Goal: Transaction & Acquisition: Purchase product/service

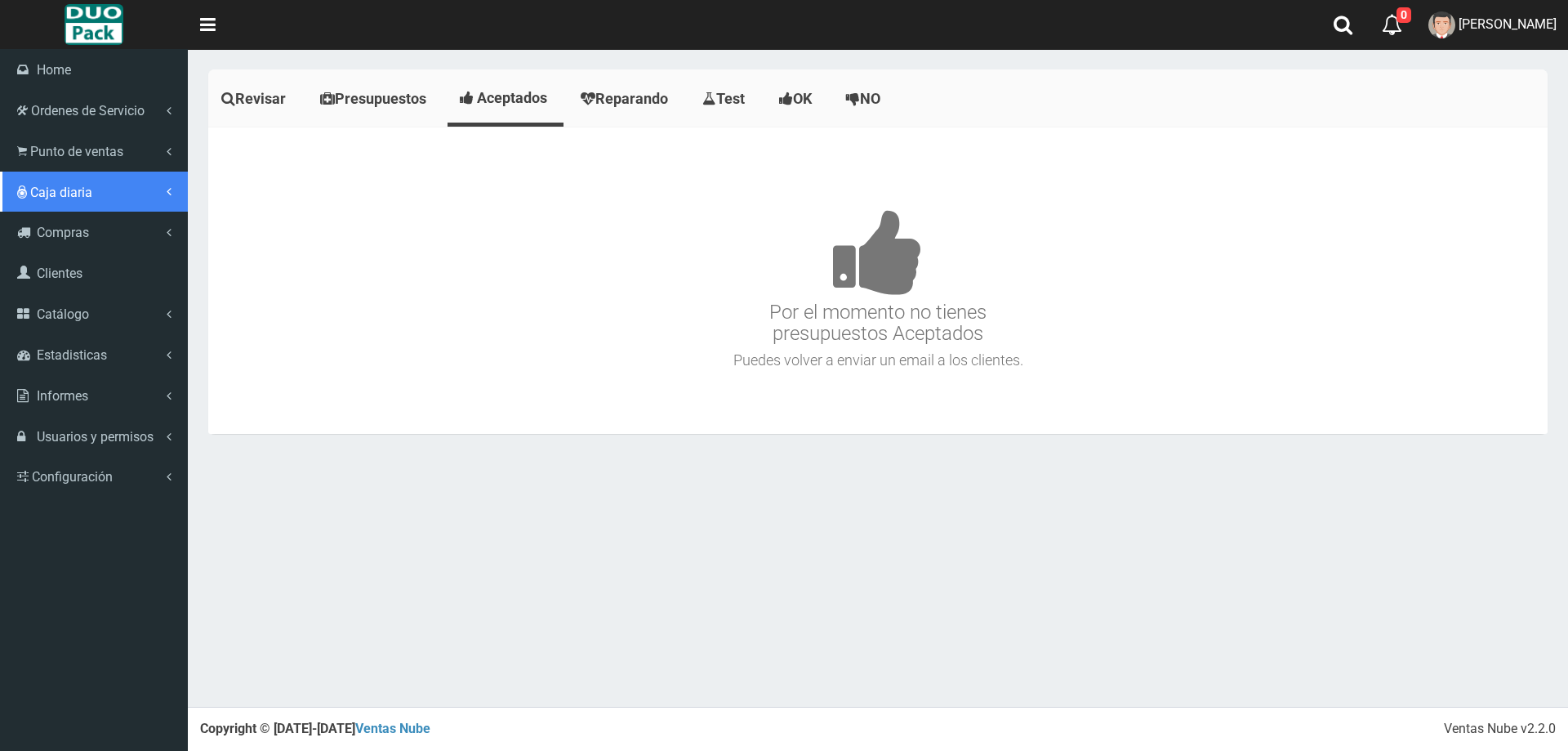
click at [29, 176] on link "Caja diaria" at bounding box center [94, 192] width 188 height 40
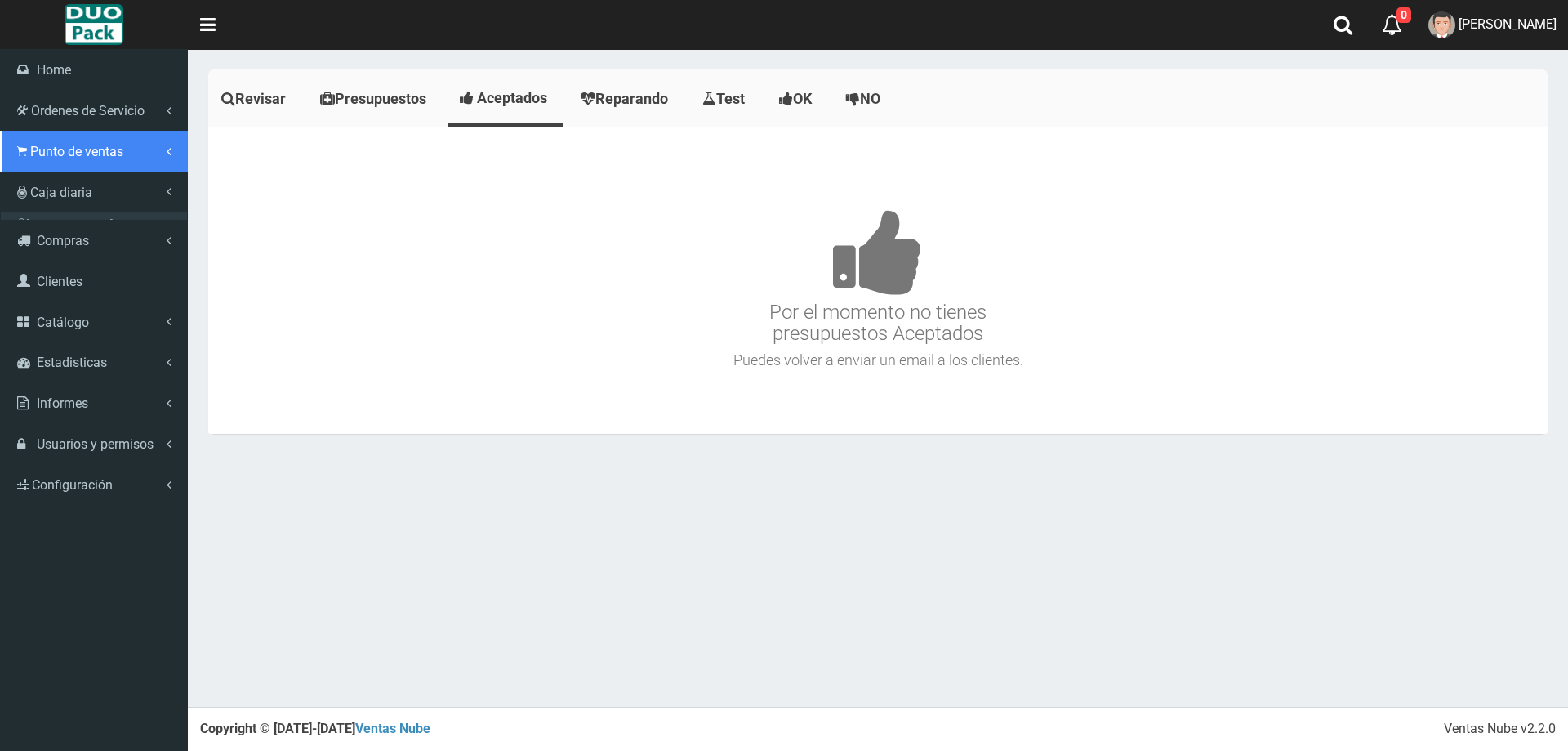
click at [49, 150] on span "Punto de ventas" at bounding box center [76, 151] width 93 height 16
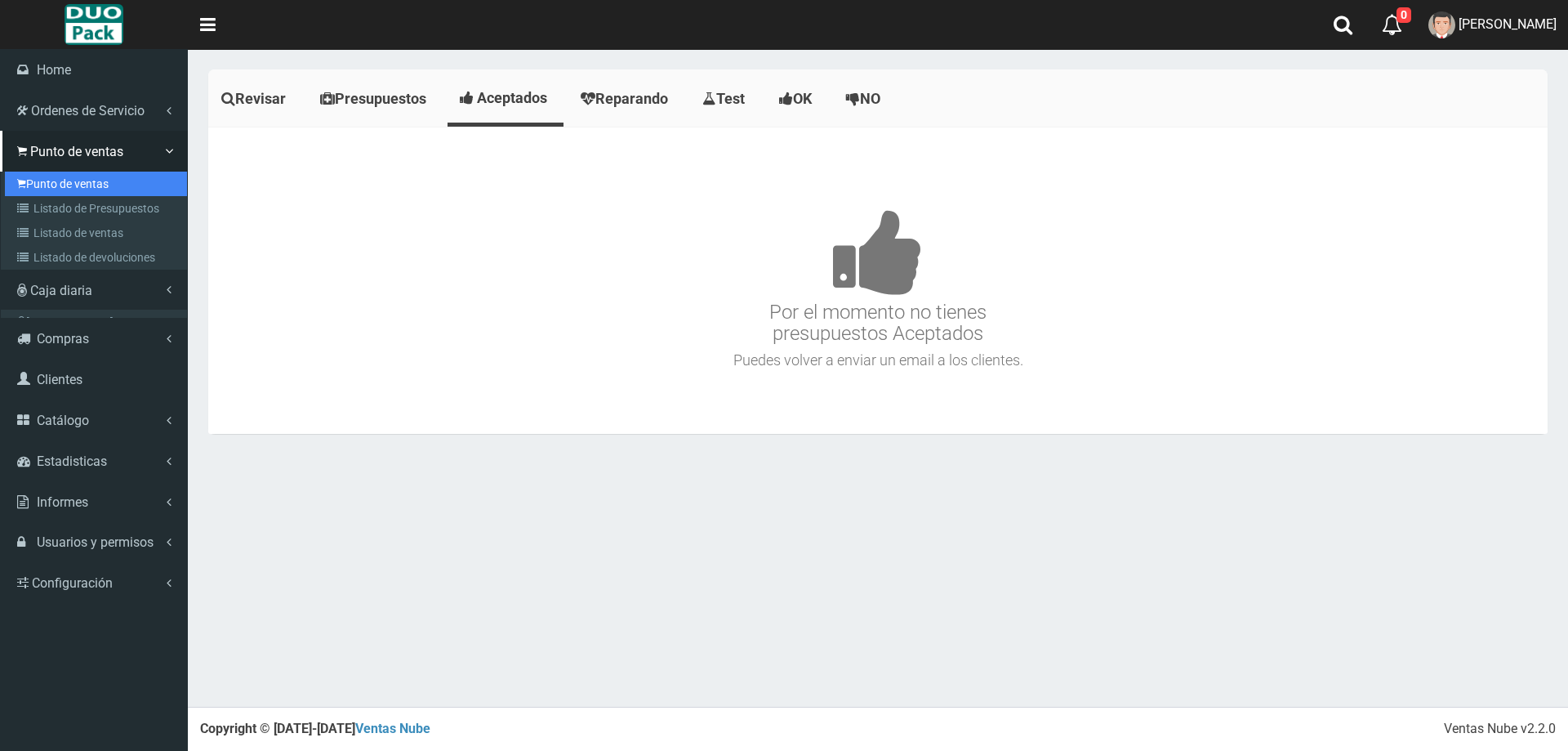
click at [94, 191] on link "Punto de ventas" at bounding box center [95, 184] width 182 height 25
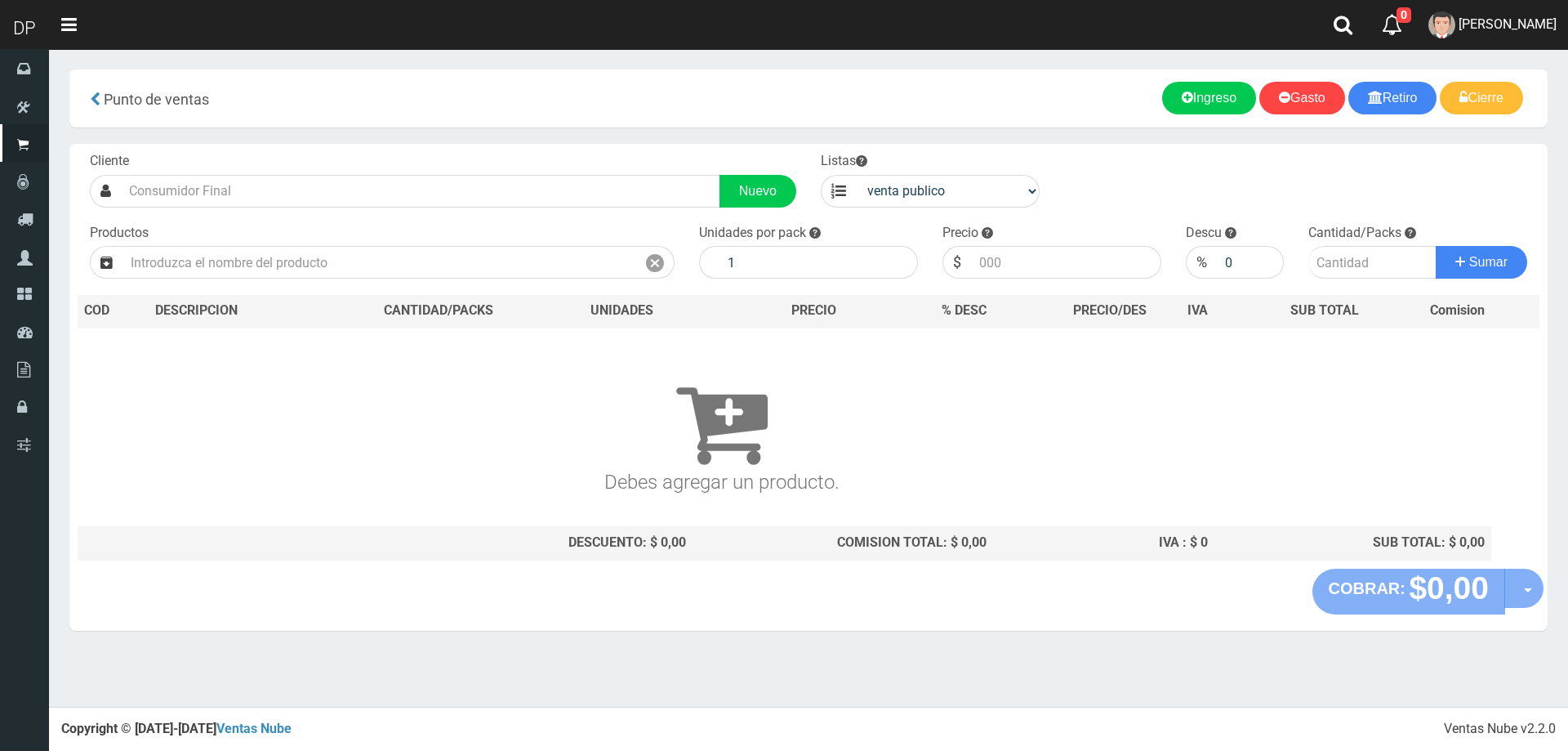
click at [454, 210] on div "Cliente Nuevo Listas venta publico Sup chinos reventas Productos" at bounding box center [809, 356] width 1478 height 425
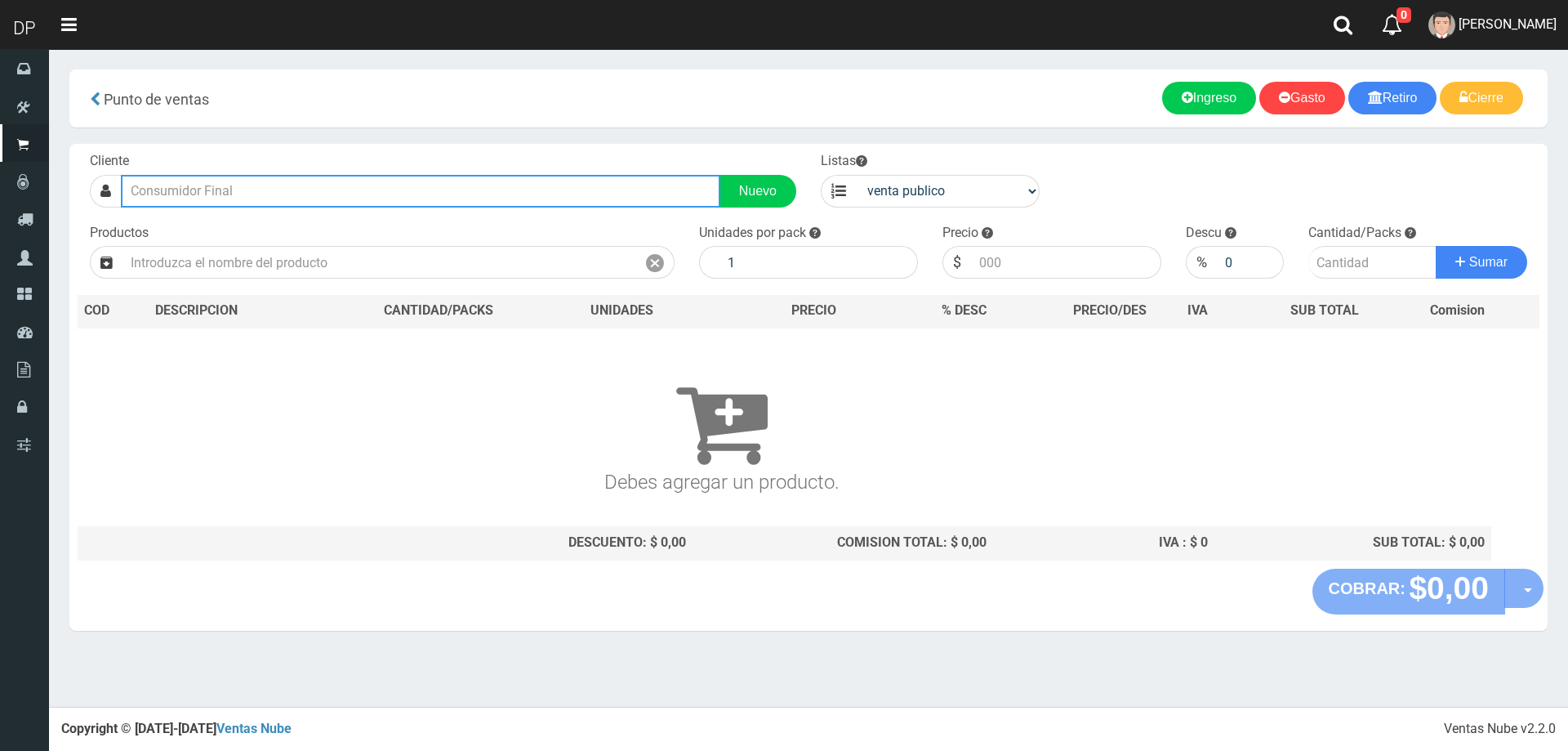
click at [533, 195] on input "text" at bounding box center [420, 191] width 599 height 33
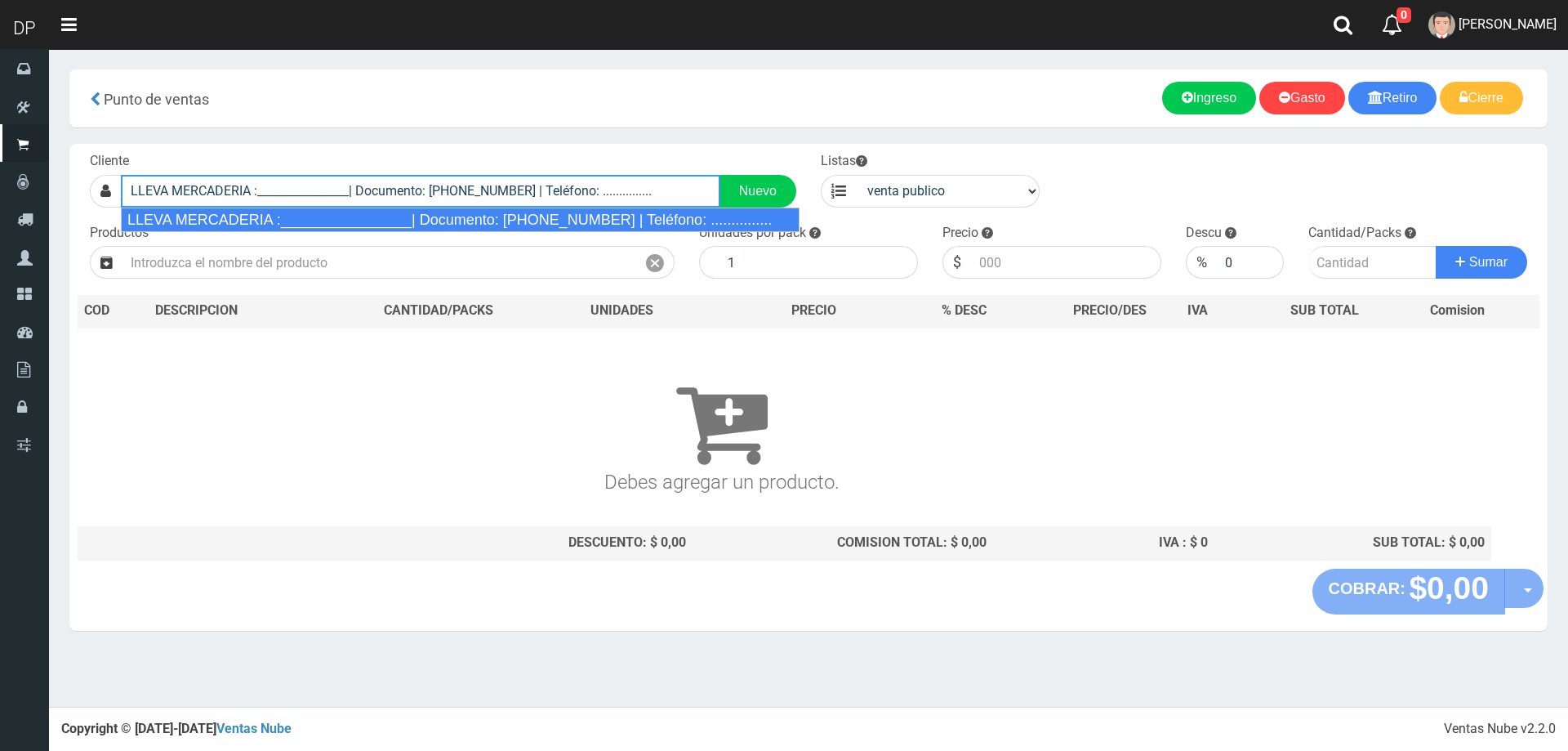
type input "LLEVA MERCADERIA :________________| Documento: 01111111111111111111 | Teléfono:…"
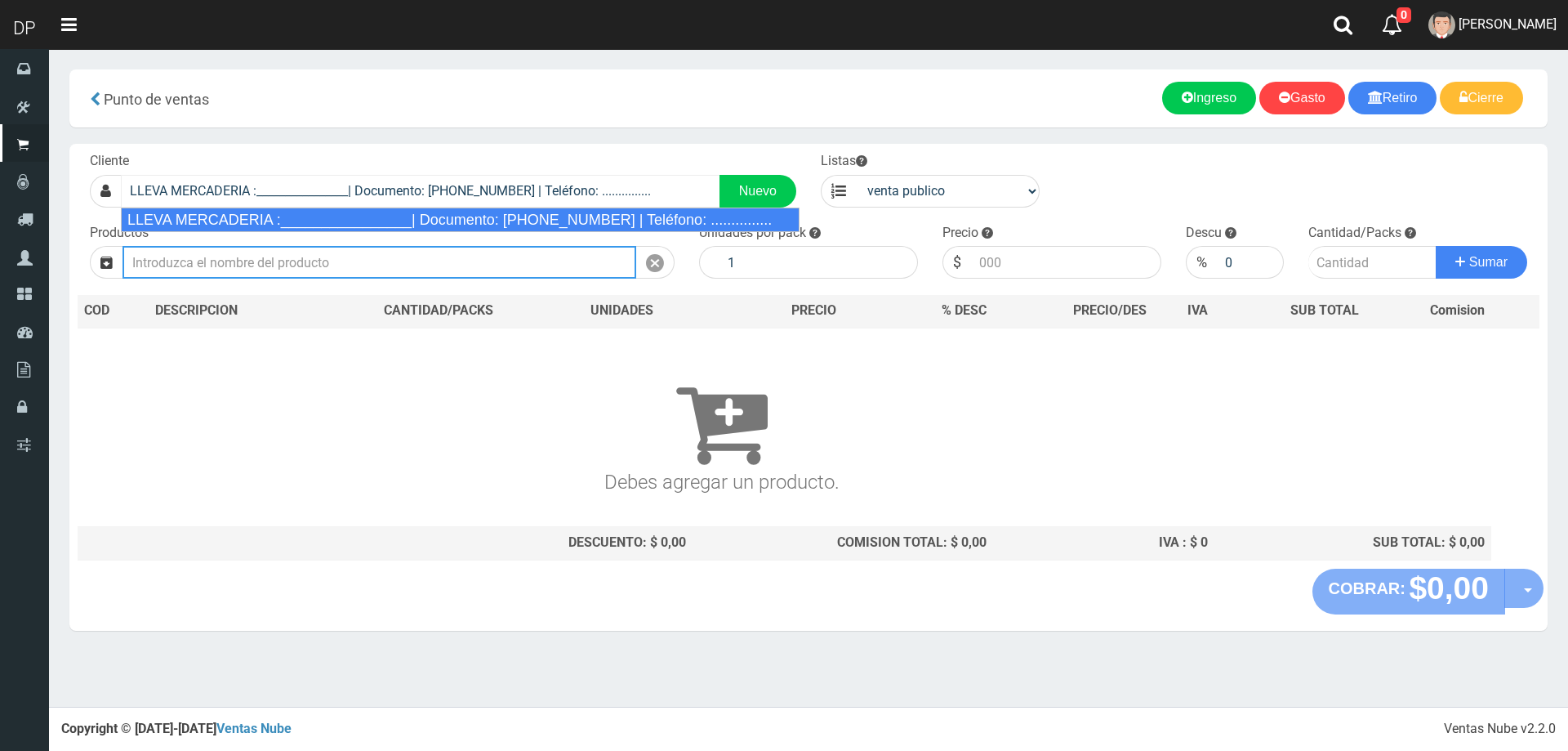
select select "2"
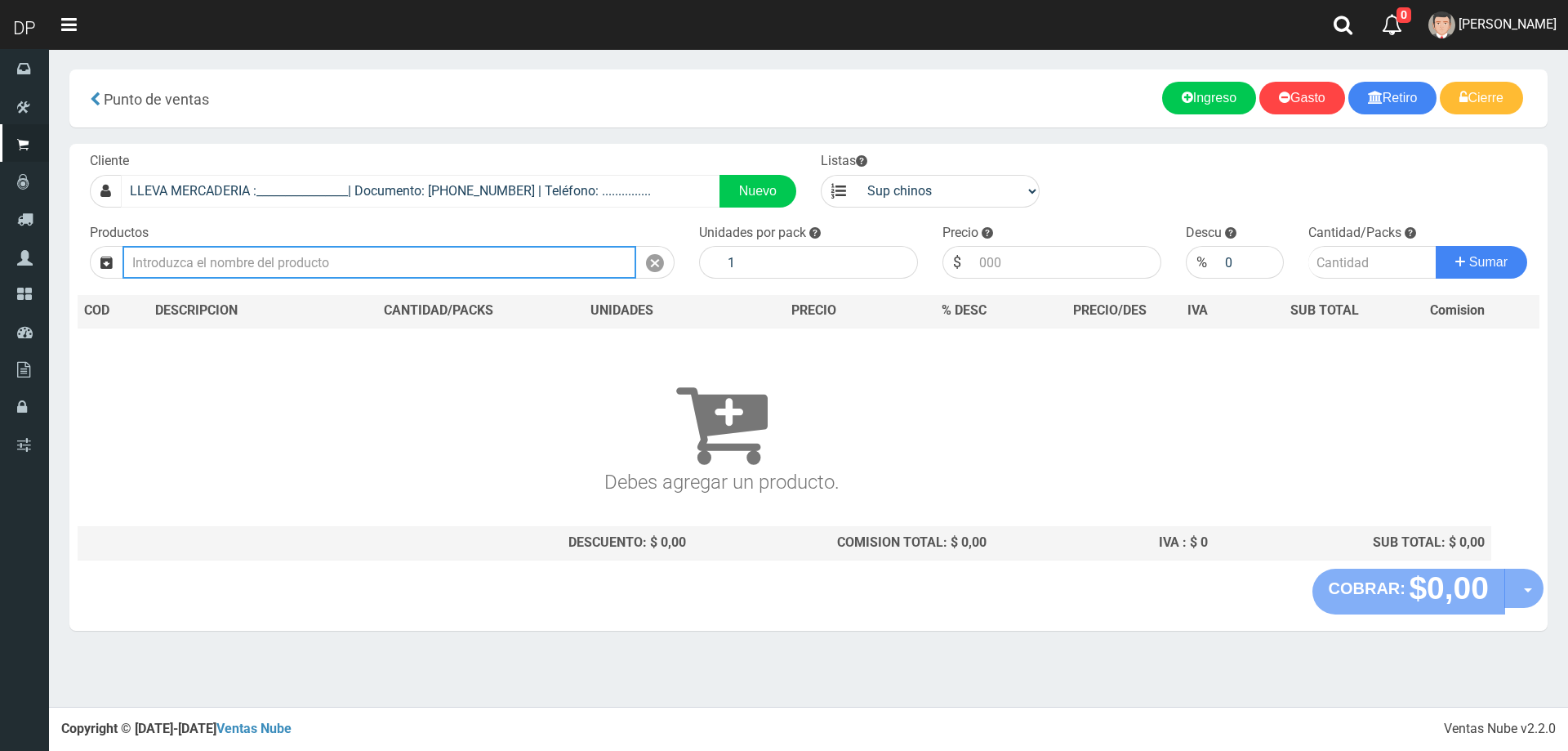
type input "C"
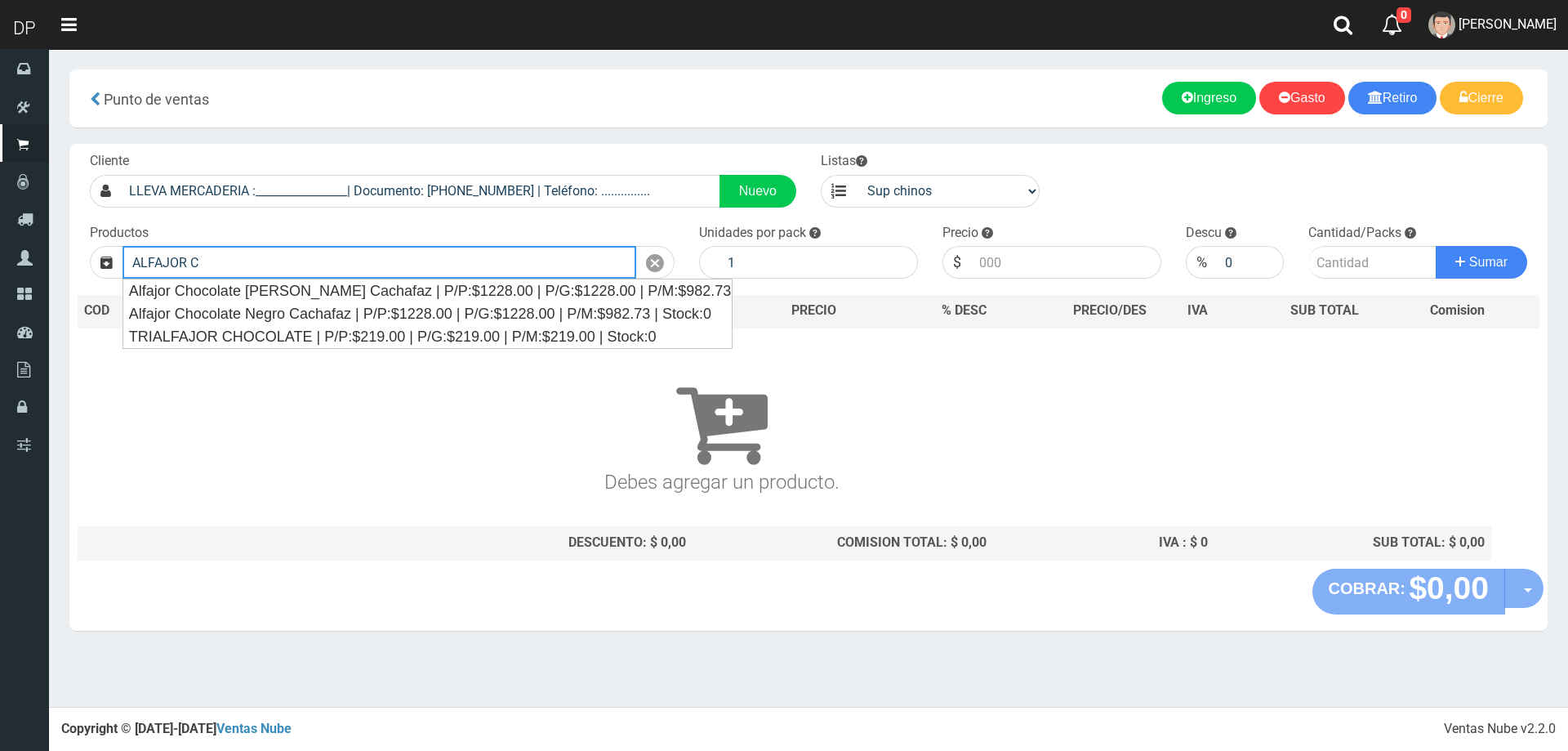
click at [454, 252] on input "ALFAJOR C" at bounding box center [379, 263] width 514 height 33
type input "ALFAJOR"
click at [454, 252] on input "ALFAJOR" at bounding box center [379, 263] width 514 height 33
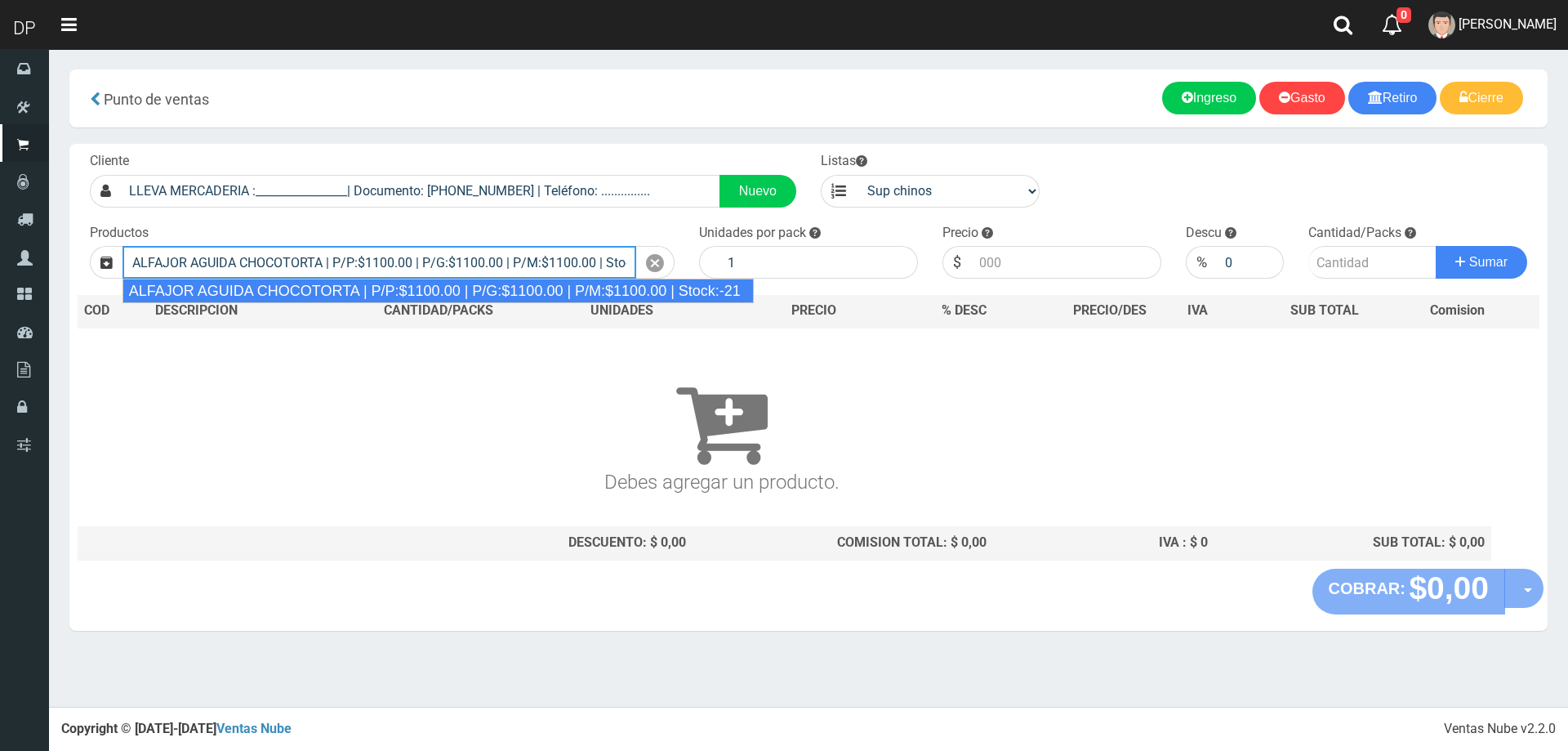
type input "ALFAJOR AGUIDA CHOCOTORTA | P/P:$1100.00 | P/G:$1100.00 | P/M:$1100.00 | Stock:…"
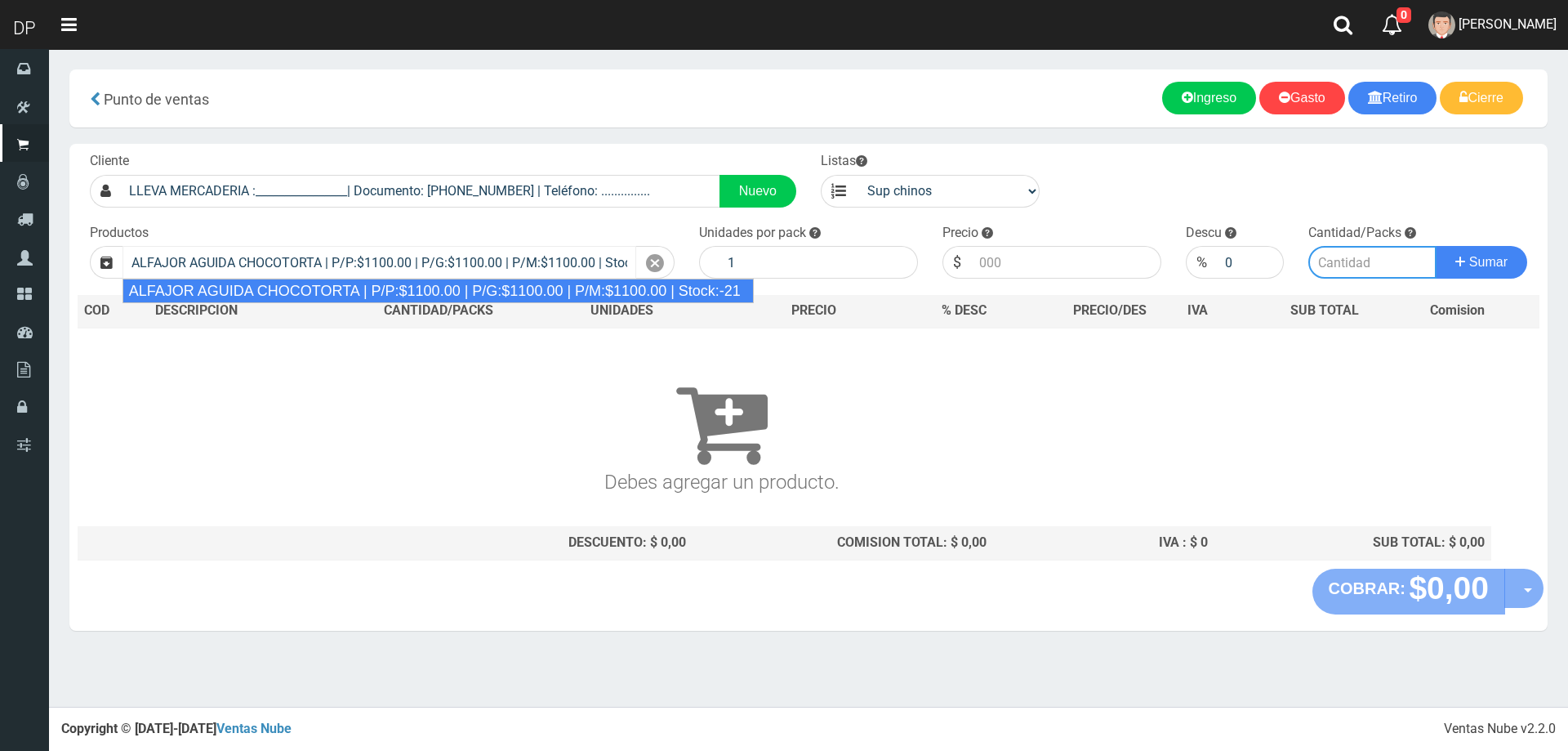
type input "21"
type input "1100.00"
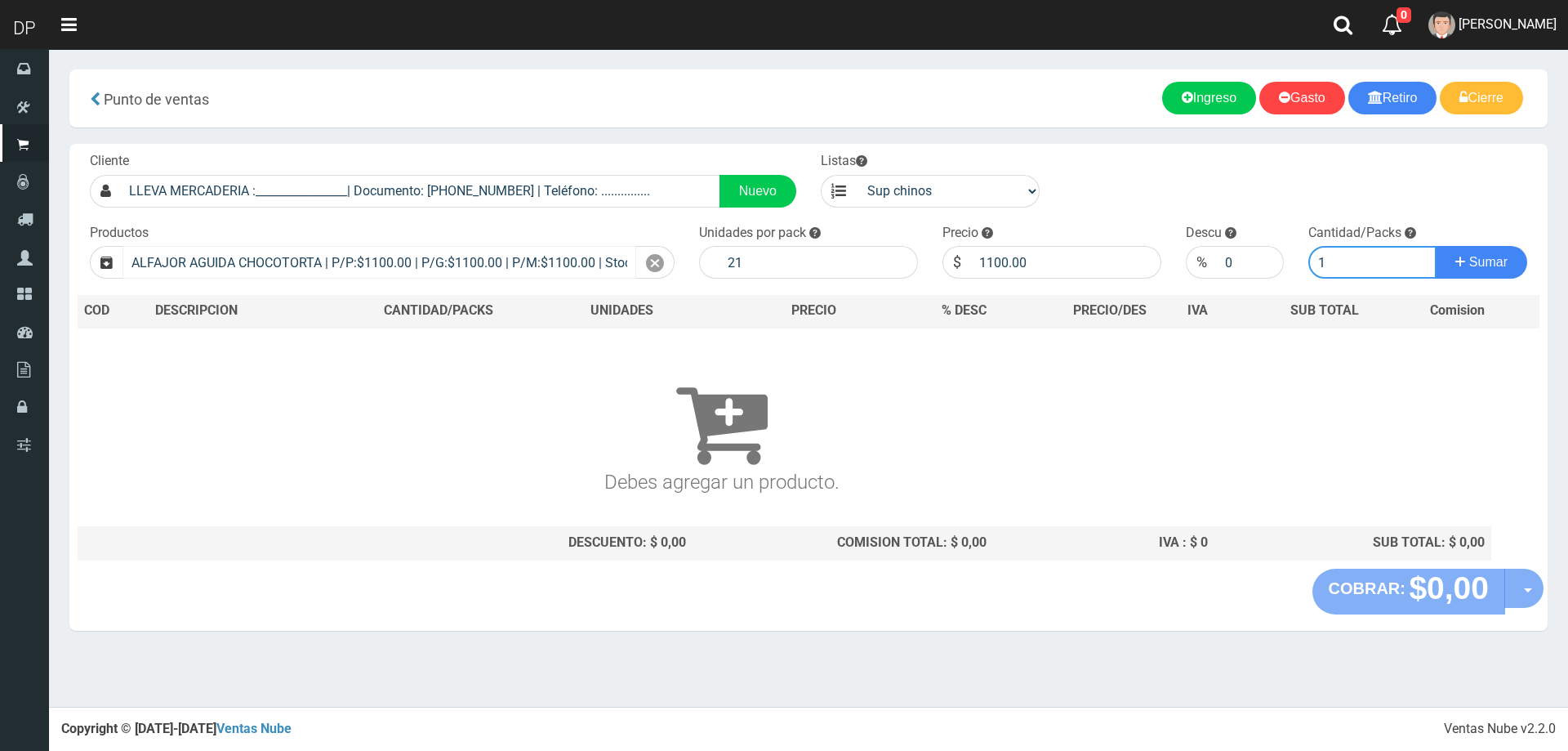
type input "1"
click at [1436, 246] on button "Sumar" at bounding box center [1482, 263] width 92 height 33
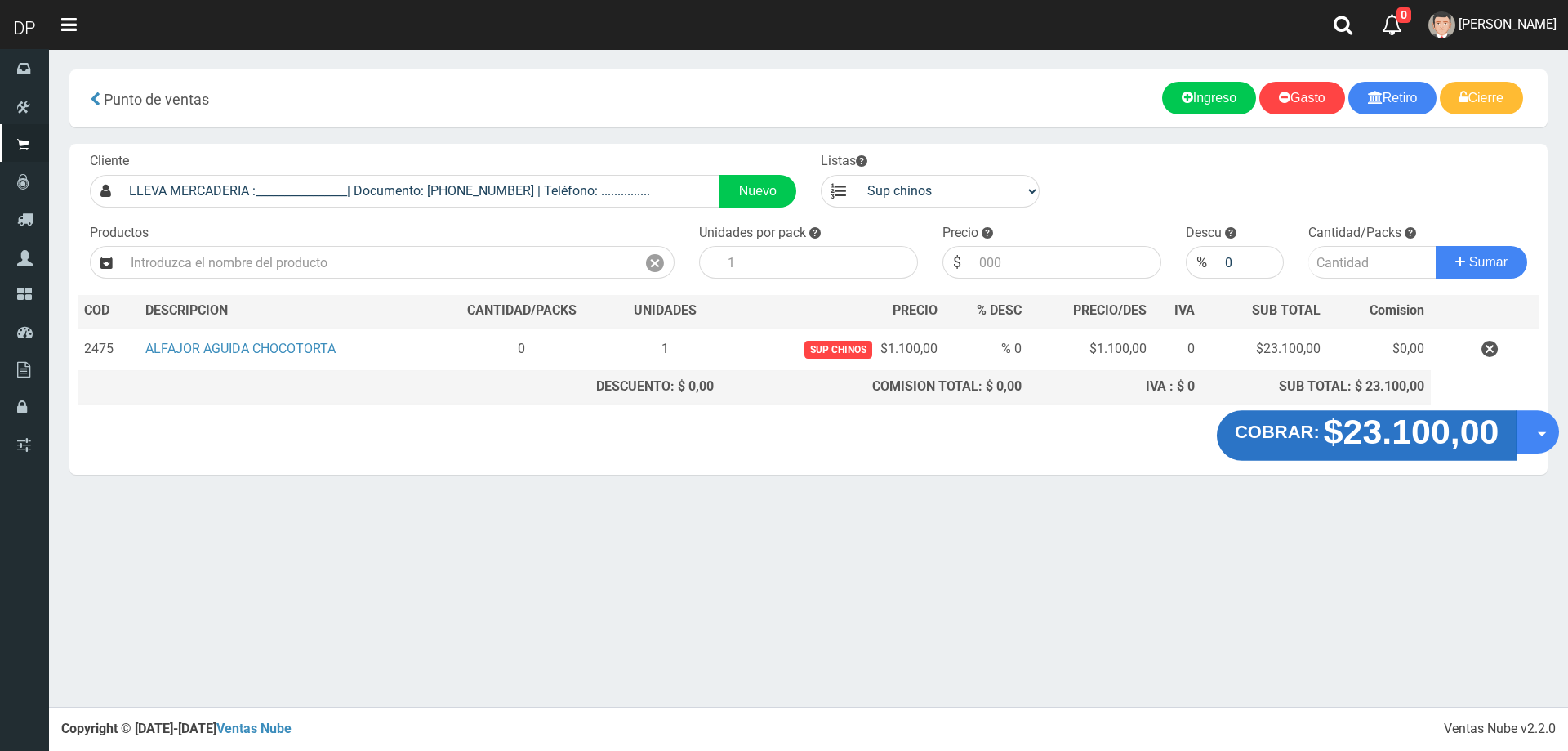
click at [1340, 436] on strong "$23.100,00" at bounding box center [1411, 431] width 175 height 39
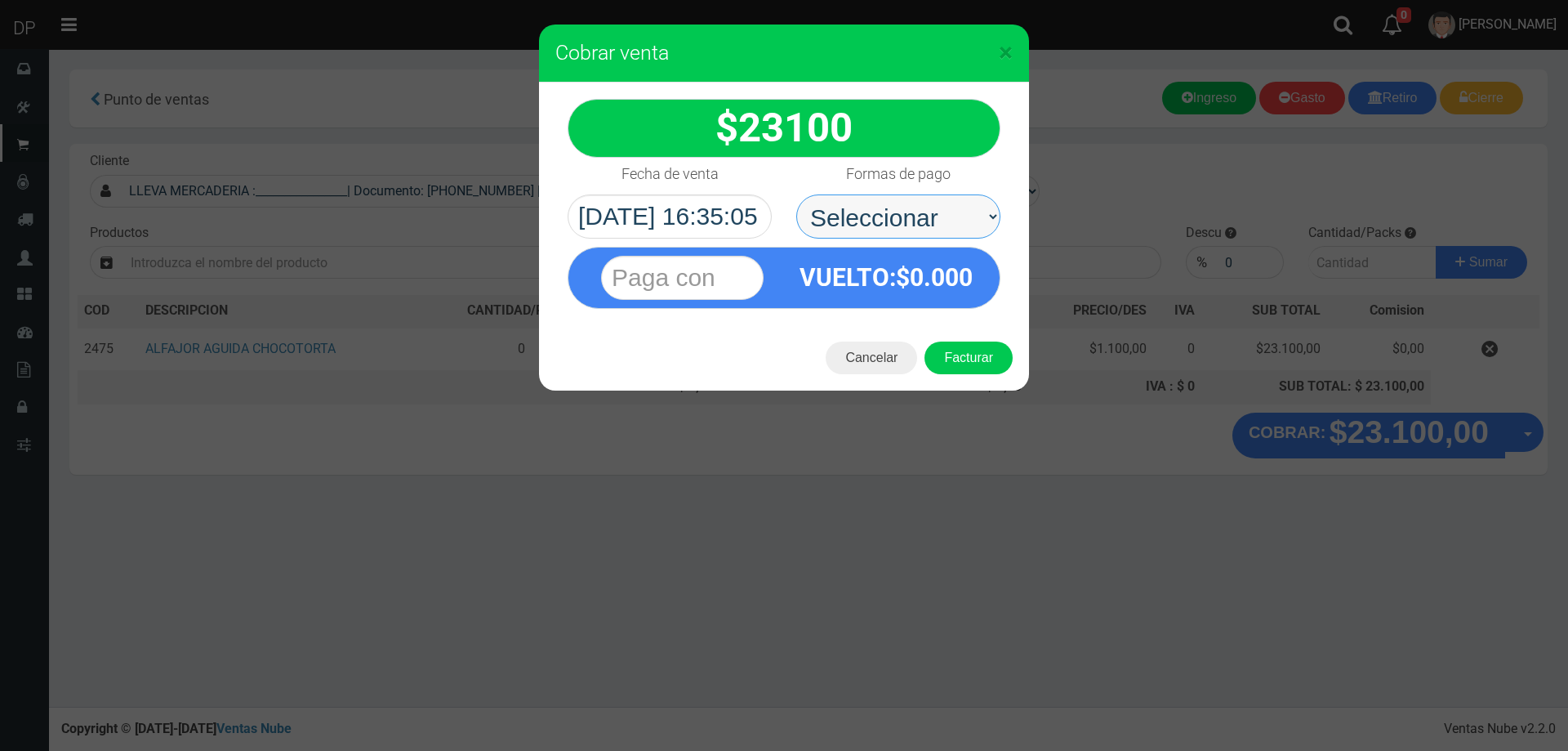
click at [904, 227] on select "Seleccionar Efectivo Tarjeta de Crédito Depósito Débito" at bounding box center [898, 217] width 204 height 44
select select "Efectivo"
click at [796, 195] on select "Seleccionar Efectivo Tarjeta de Crédito Depósito Débito" at bounding box center [898, 217] width 204 height 44
click at [945, 363] on button "Facturar" at bounding box center [969, 358] width 88 height 33
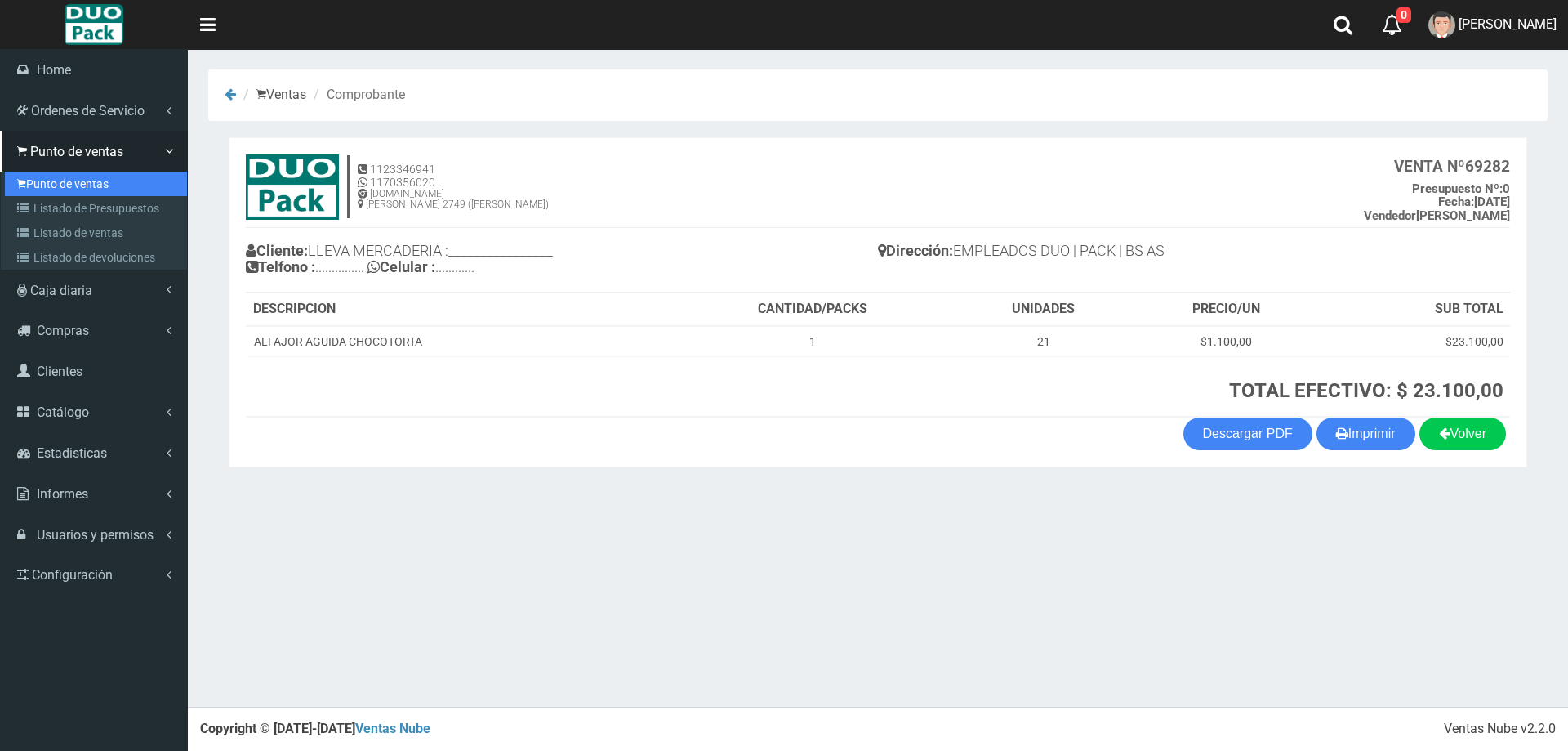
click at [38, 188] on link "Punto de ventas" at bounding box center [95, 184] width 182 height 25
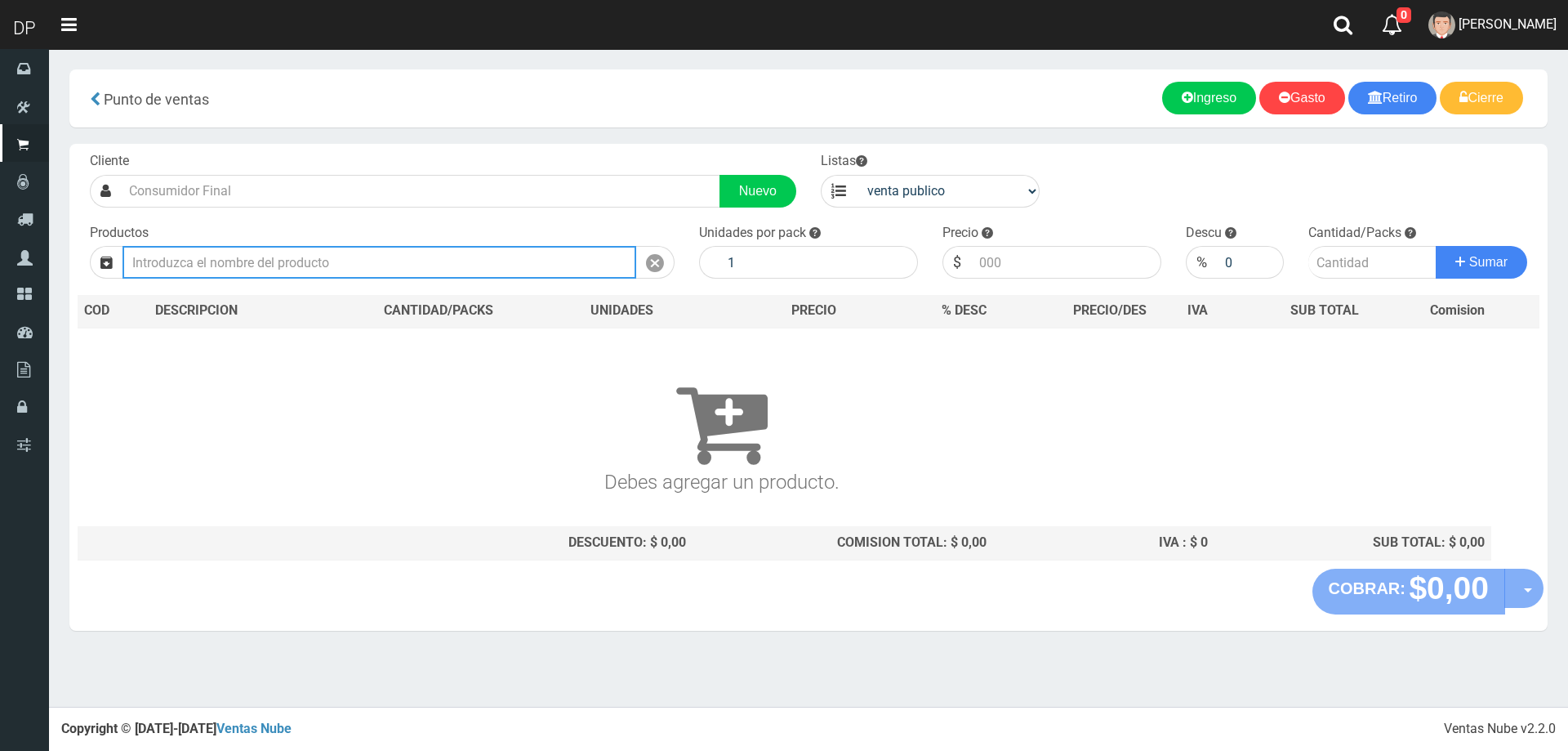
click at [554, 255] on input "text" at bounding box center [379, 263] width 514 height 33
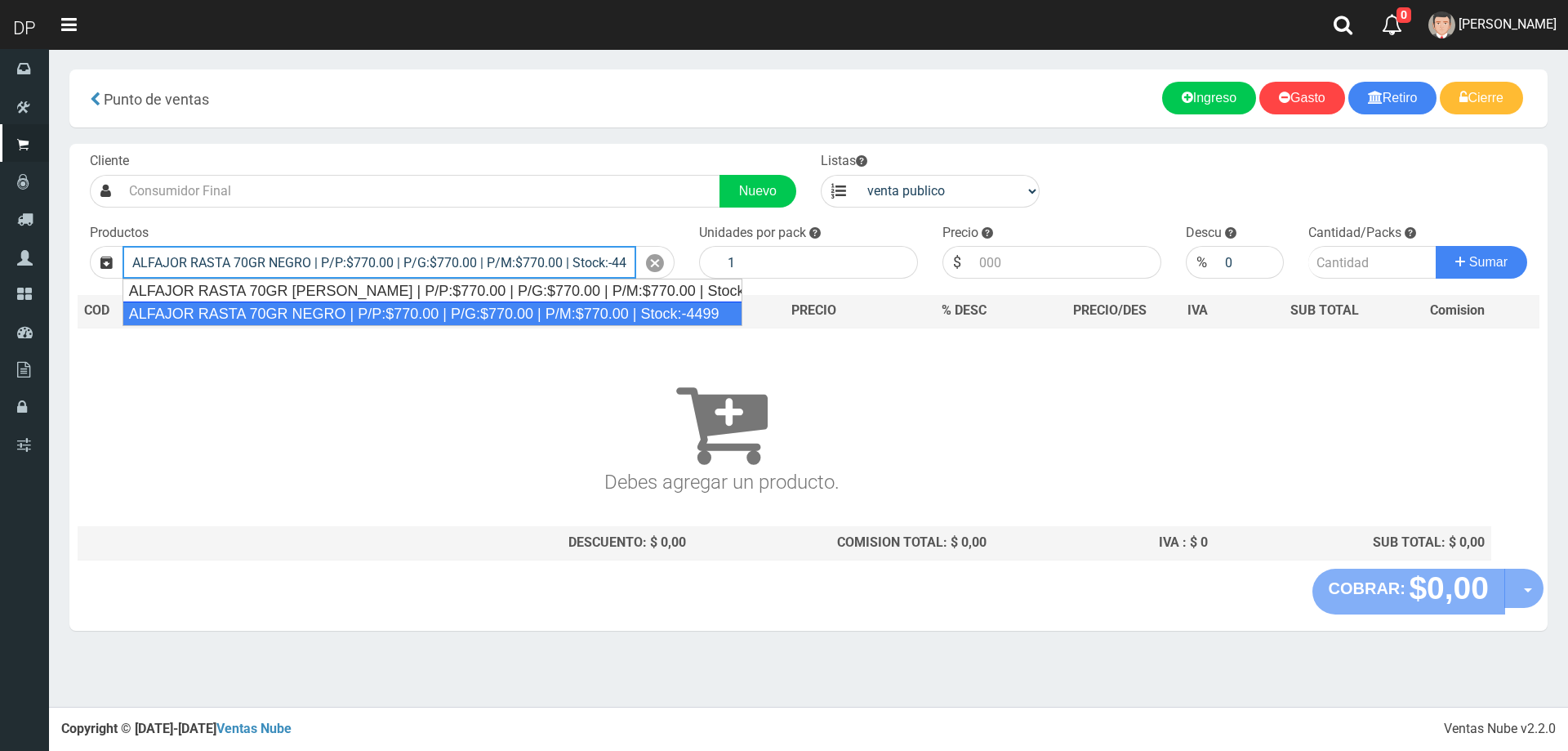
type input "ALFAJOR RASTA 70GR NEGRO | P/P:$770.00 | P/G:$770.00 | P/M:$770.00 | Stock:-4499"
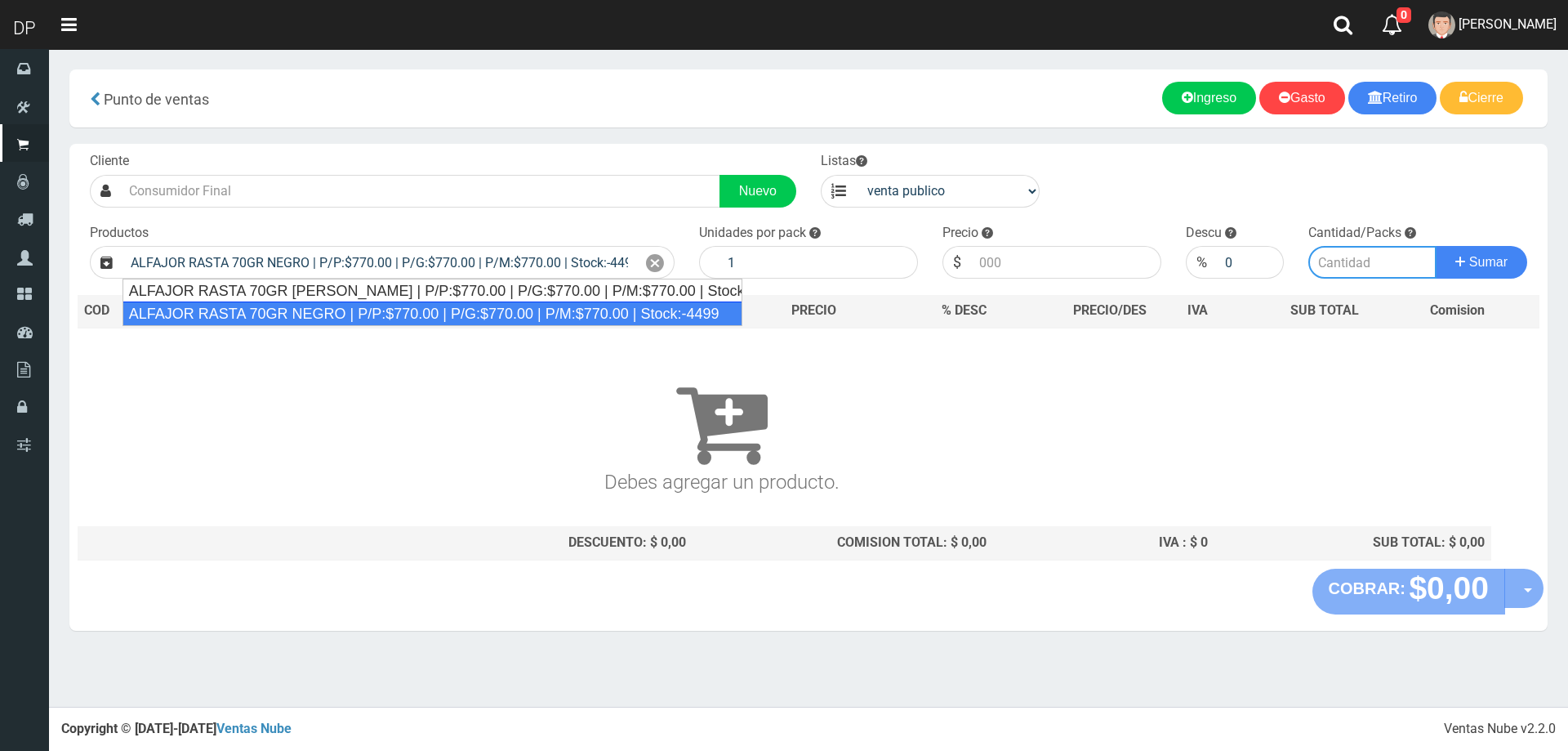
type input "18"
type input "770.00"
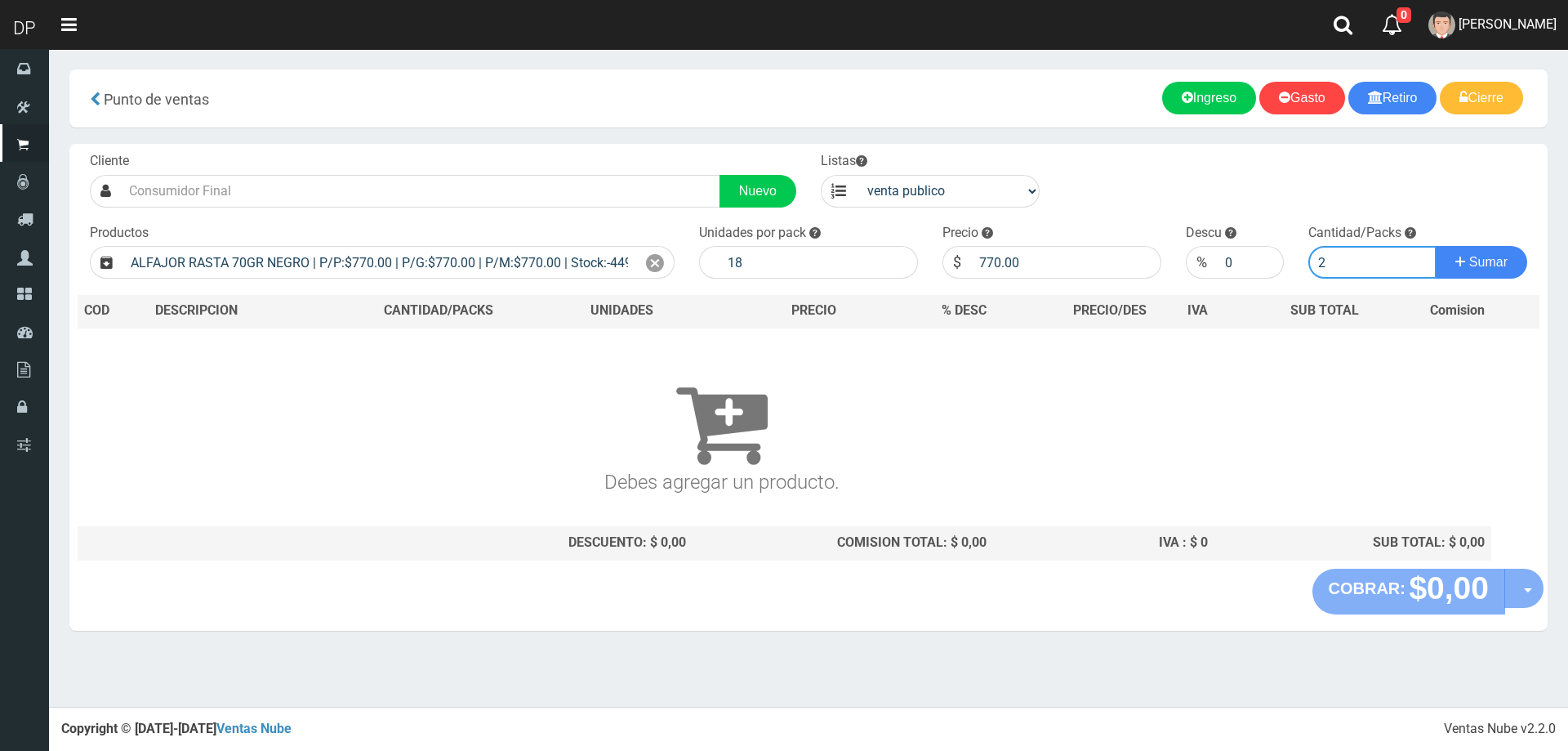
type input "2"
click at [1436, 246] on button "Sumar" at bounding box center [1482, 263] width 92 height 33
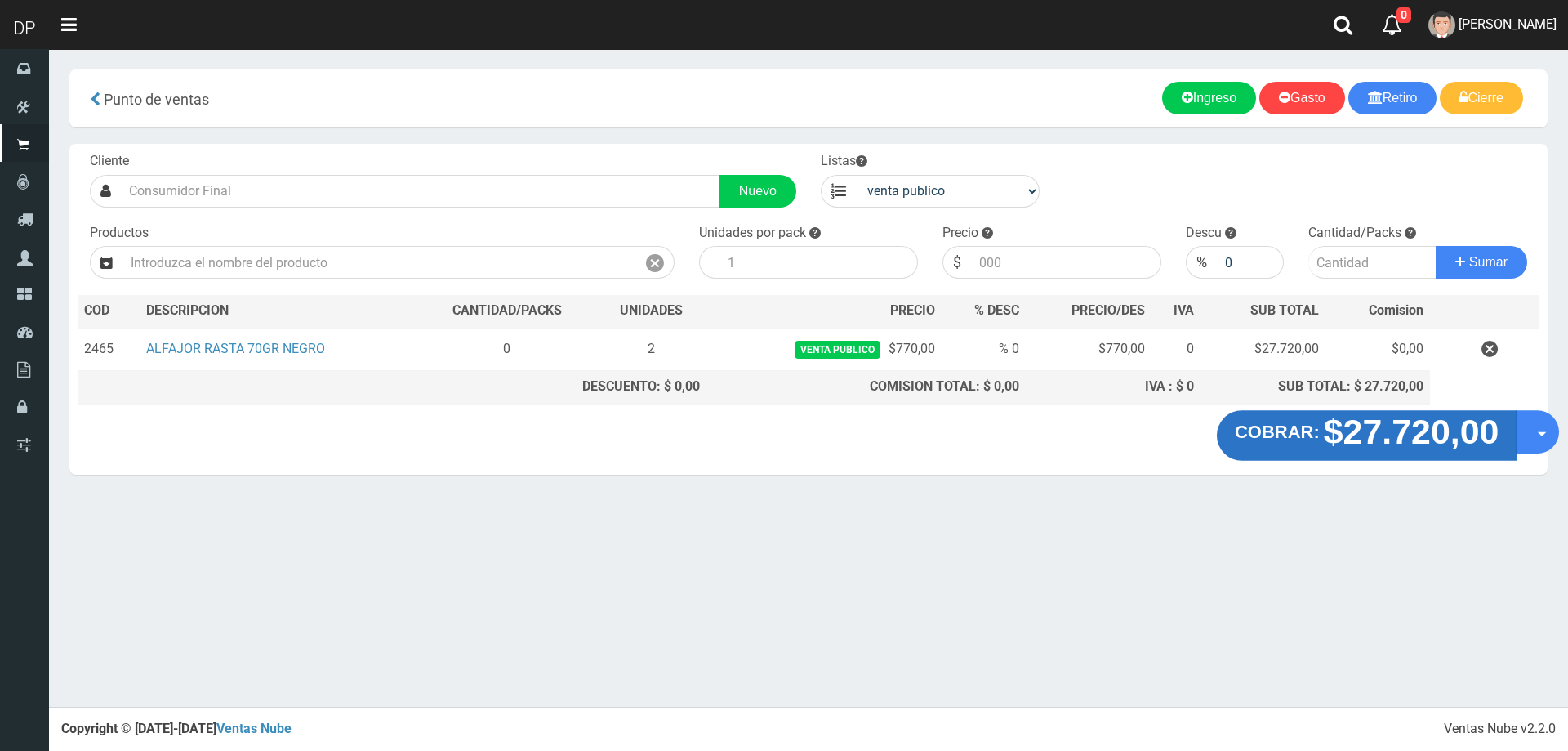
click at [1391, 441] on strong "$27.720,00" at bounding box center [1411, 431] width 175 height 39
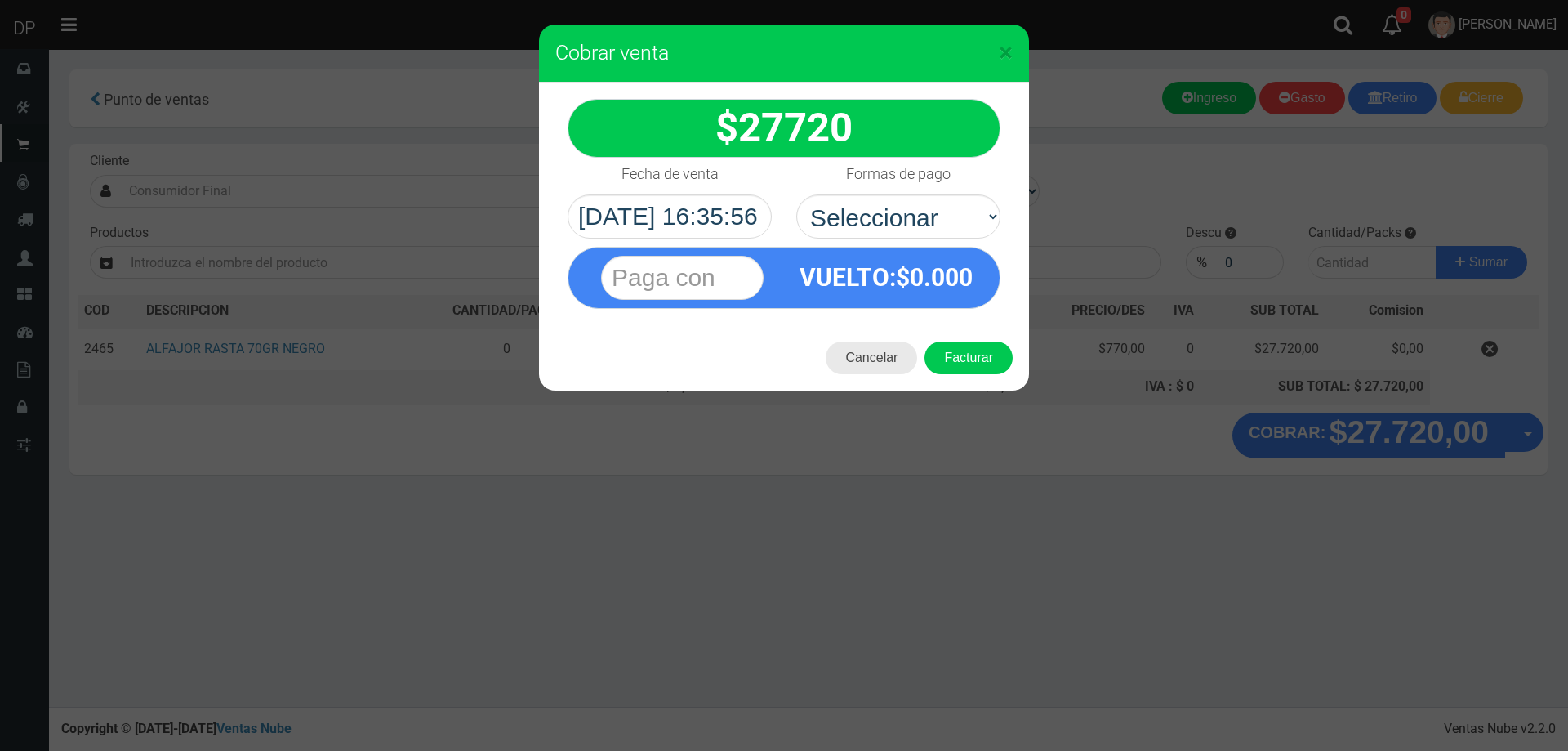
click at [878, 364] on button "Cancelar" at bounding box center [871, 358] width 92 height 33
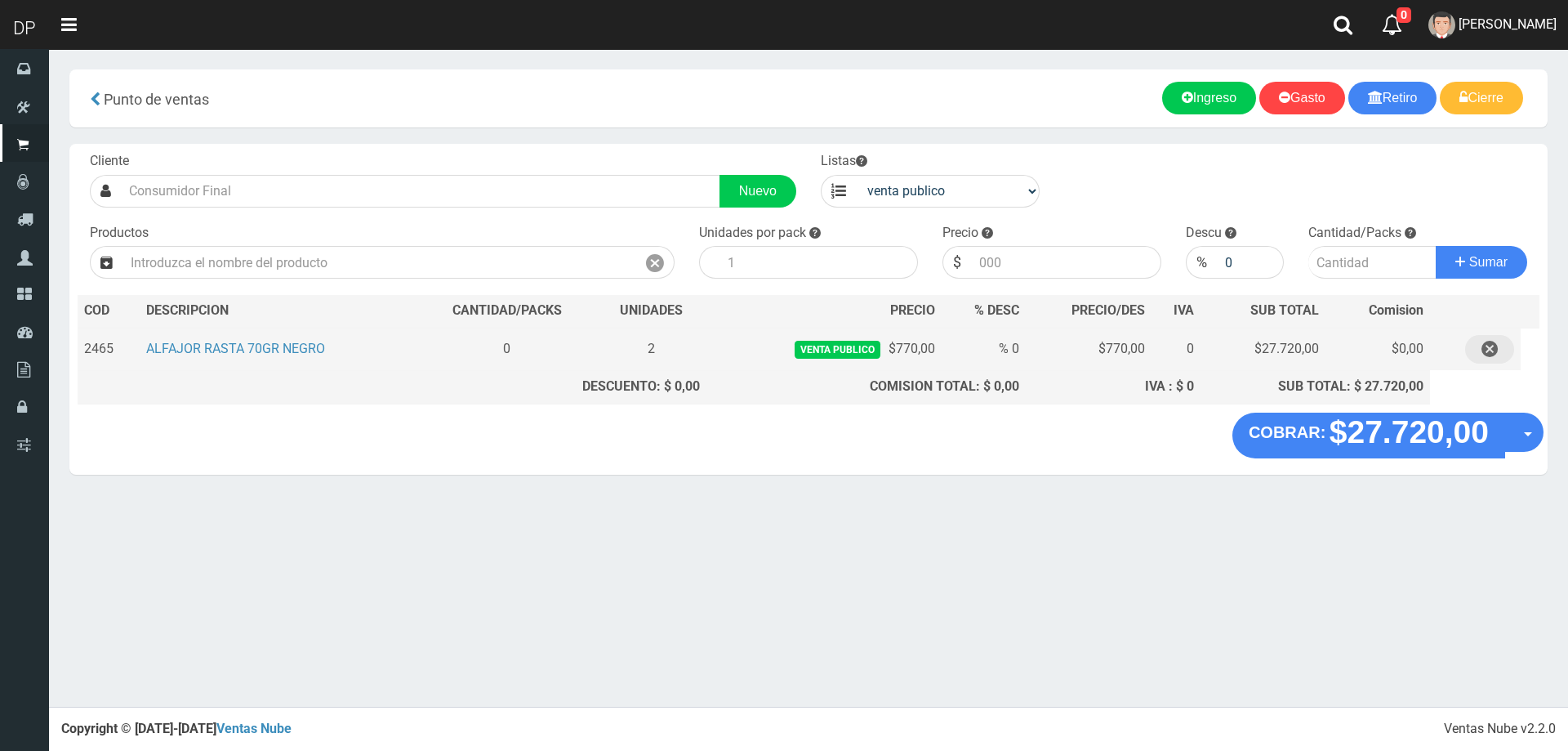
click at [1493, 364] on icon "button" at bounding box center [1490, 349] width 17 height 28
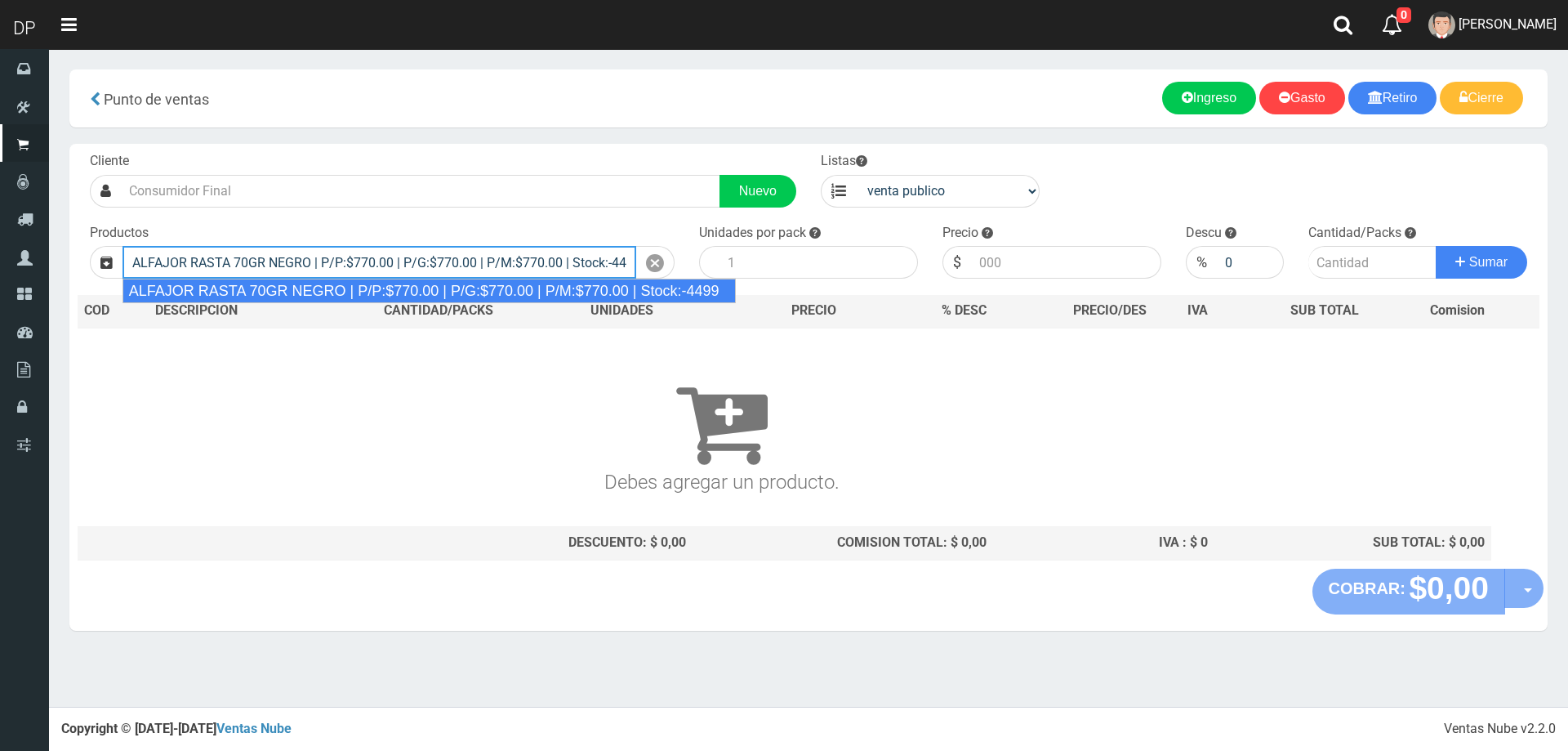
type input "ALFAJOR RASTA 70GR NEGRO | P/P:$770.00 | P/G:$770.00 | P/M:$770.00 | Stock:-4499"
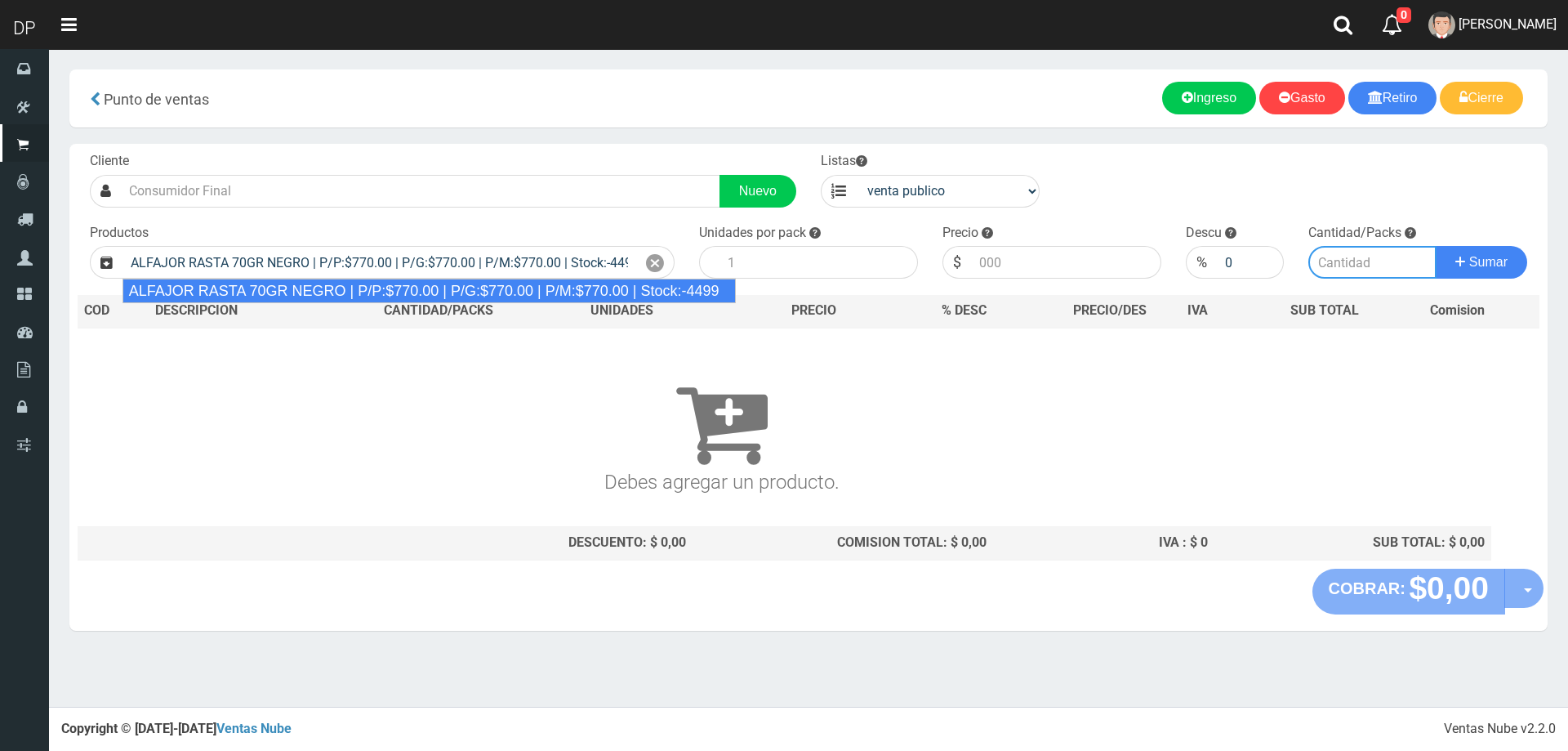
type input "18"
type input "770.00"
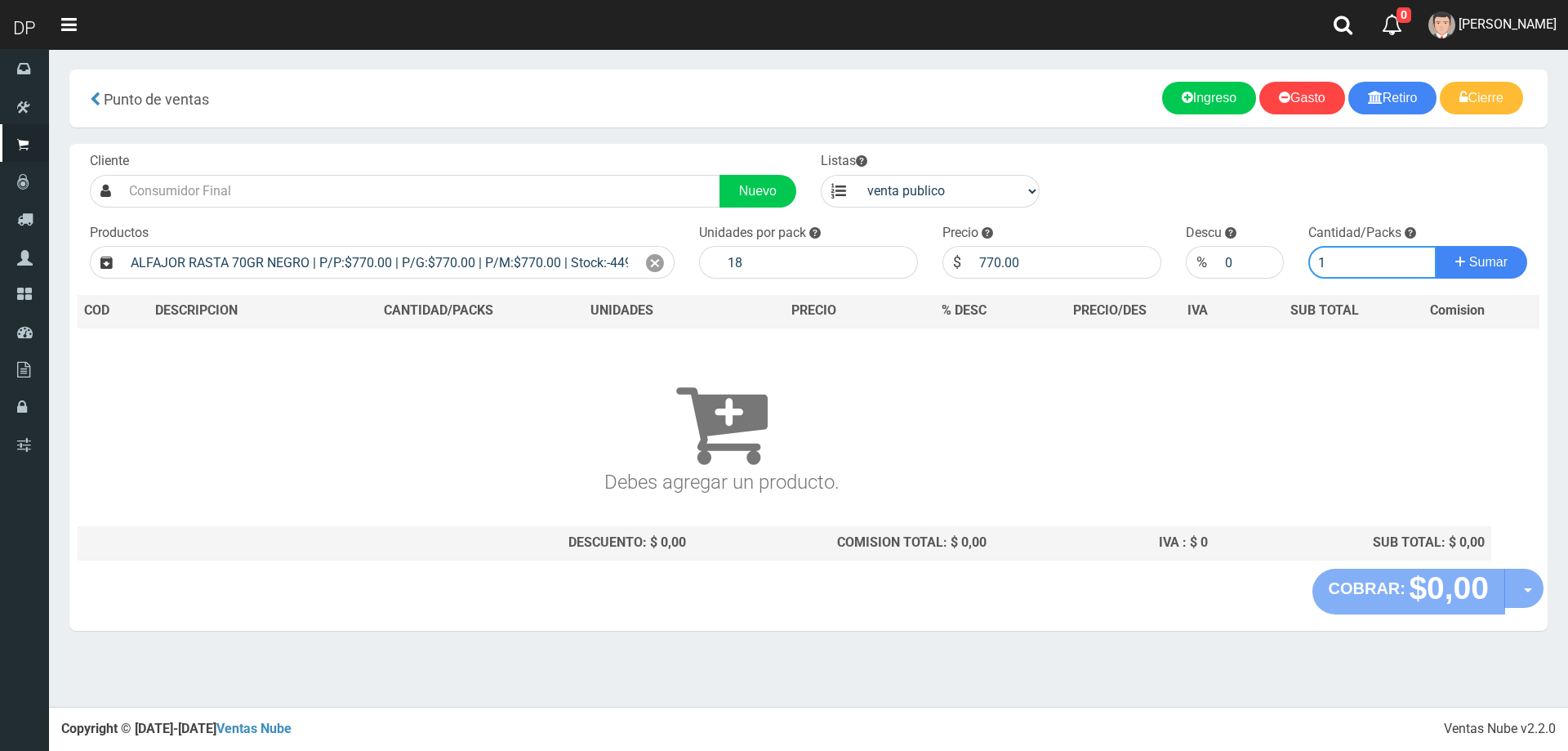
type input "1"
click at [1436, 246] on button "Sumar" at bounding box center [1482, 263] width 92 height 33
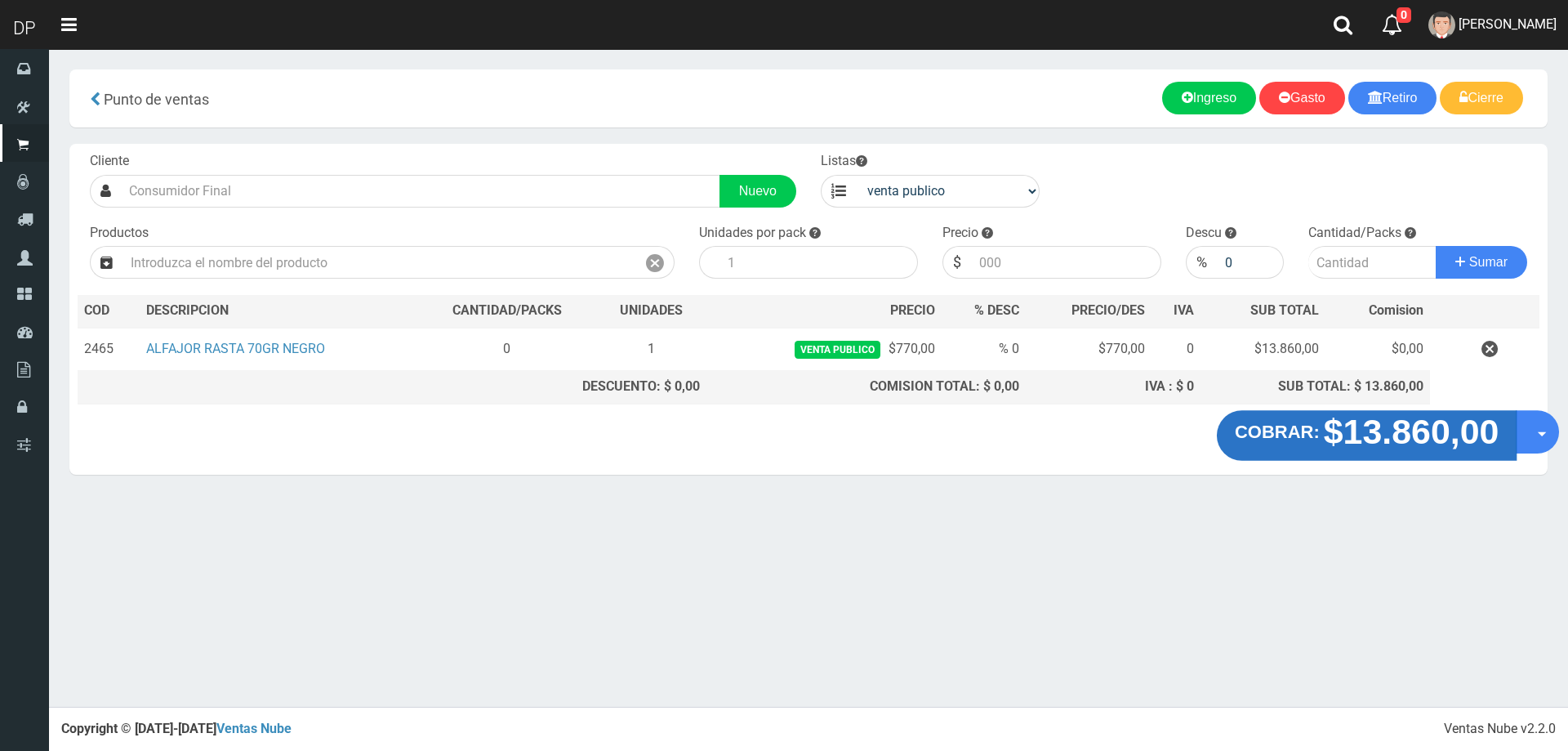
click at [1434, 440] on strong "$13.860,00" at bounding box center [1411, 431] width 175 height 39
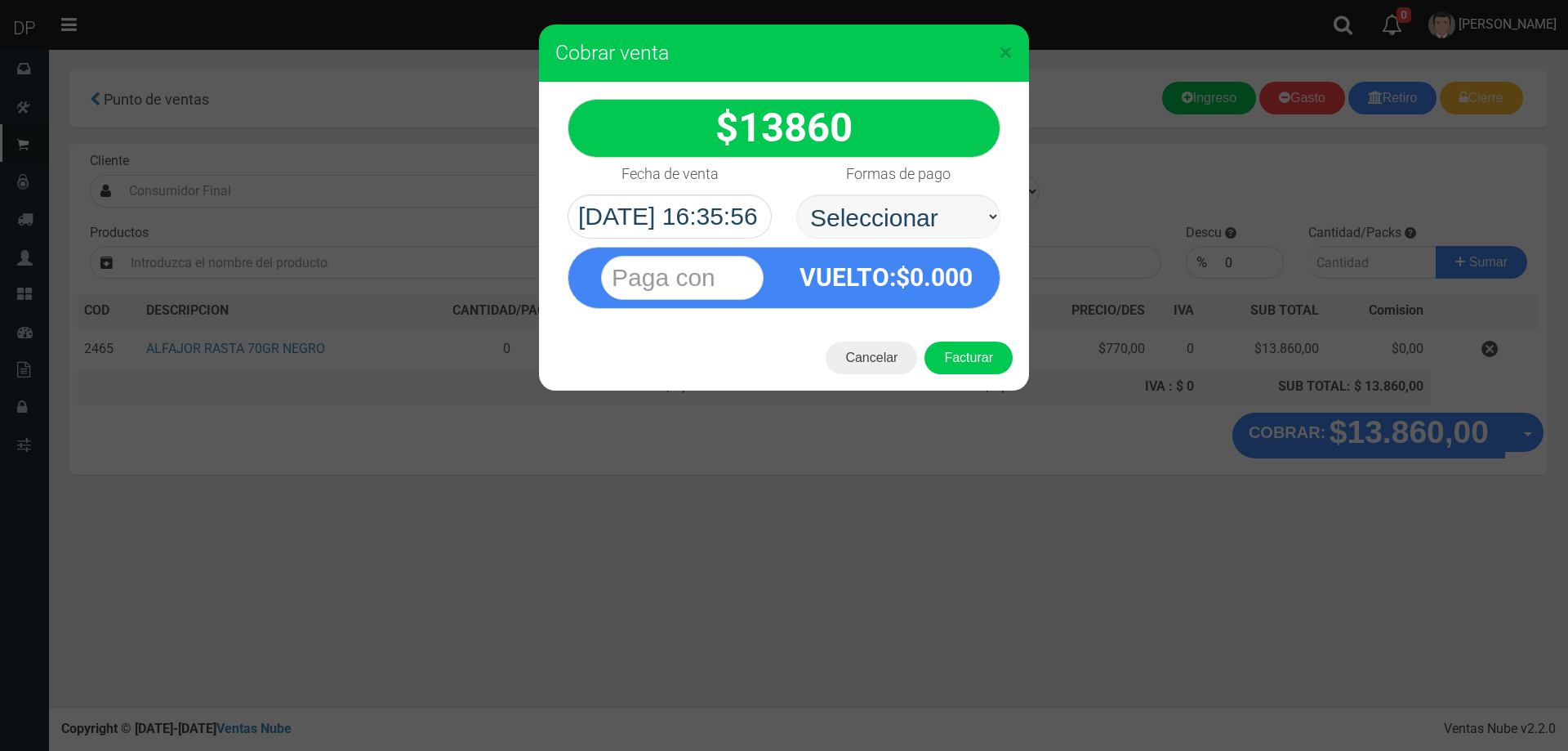
click at [868, 208] on select "Seleccionar Efectivo Tarjeta de Crédito Depósito Débito" at bounding box center [898, 217] width 204 height 44
select select "Efectivo"
click at [796, 195] on select "Seleccionar Efectivo Tarjeta de Crédito Depósito Débito" at bounding box center [898, 217] width 204 height 44
click at [973, 346] on button "Facturar" at bounding box center [969, 358] width 88 height 33
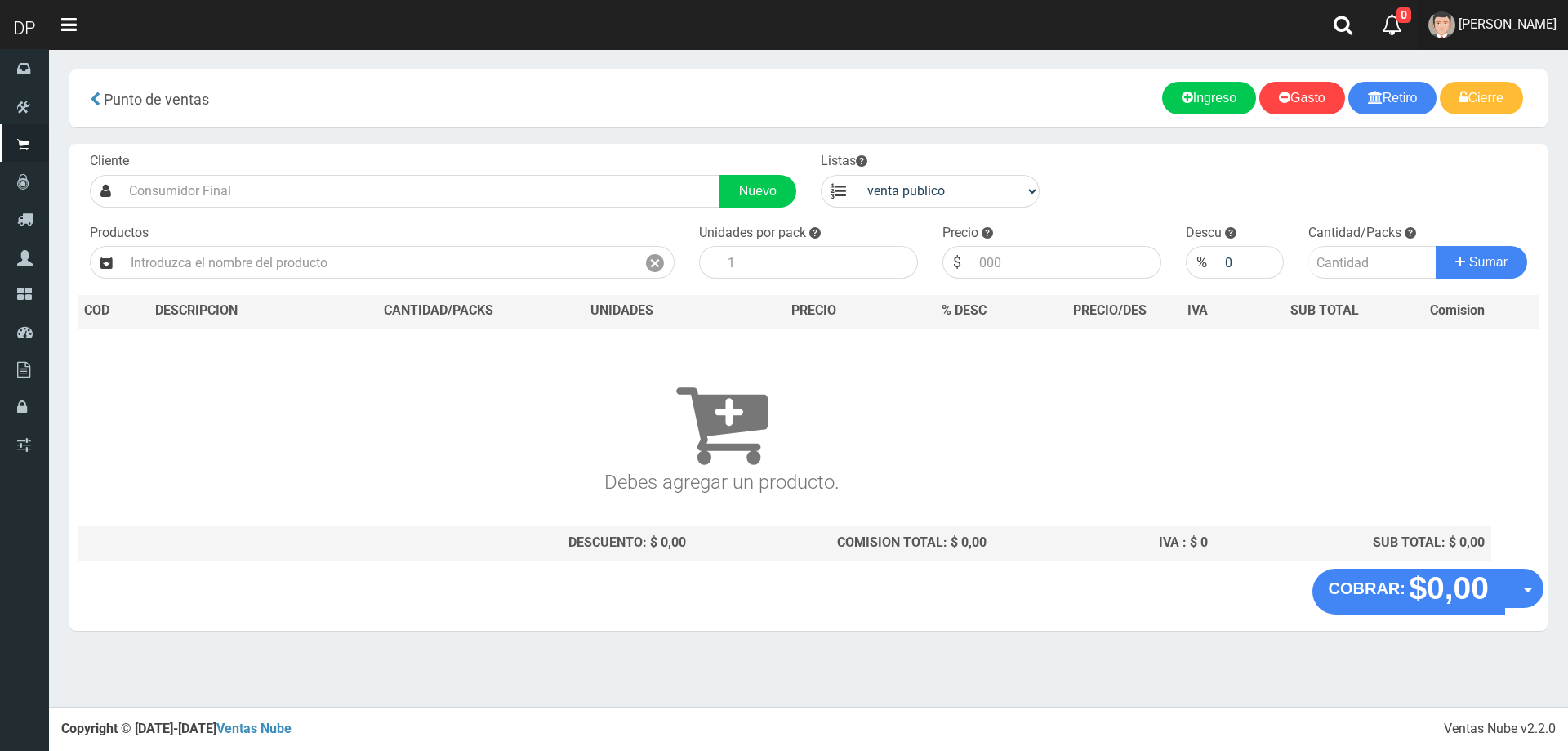
click at [1526, 26] on span "[PERSON_NAME]" at bounding box center [1507, 24] width 98 height 16
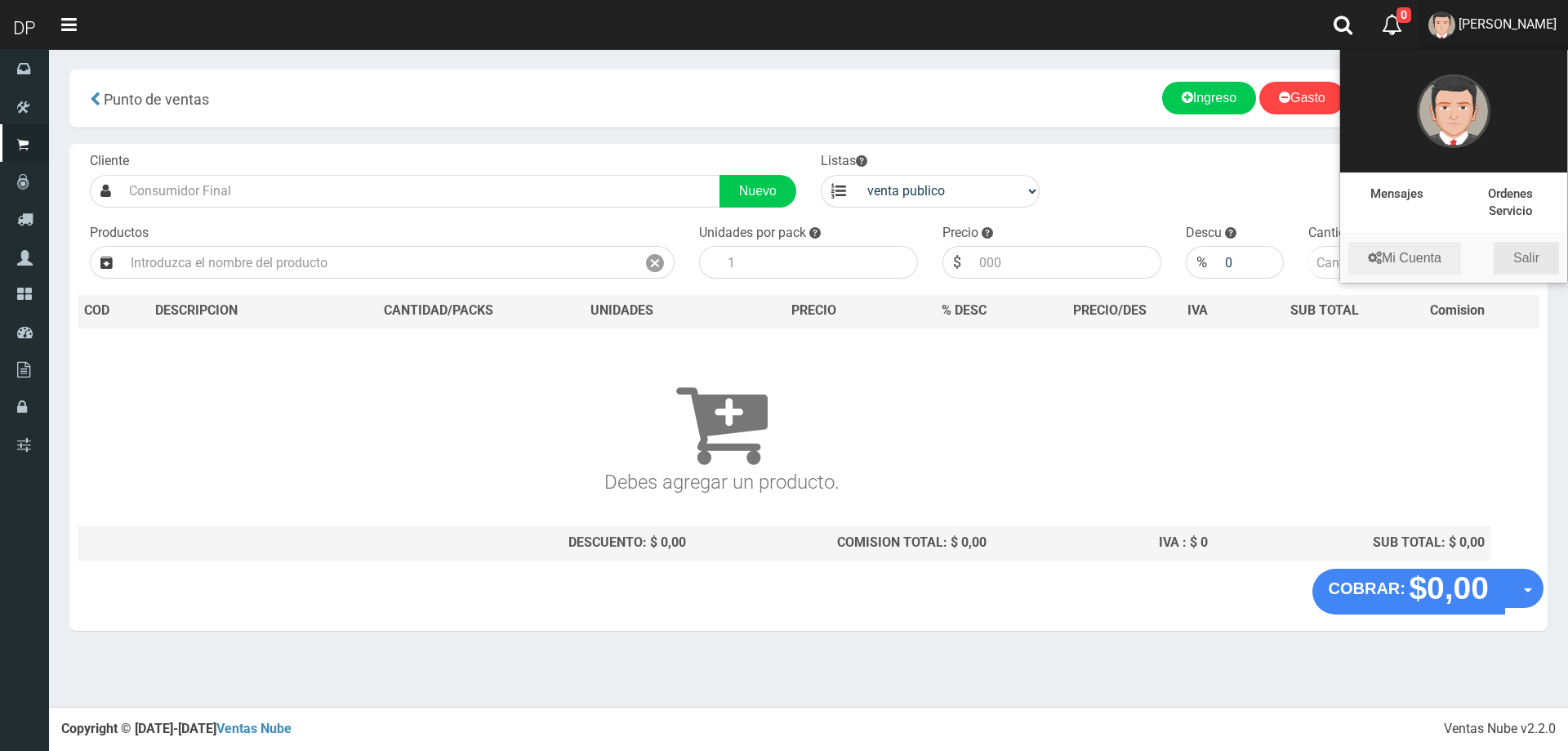
click at [1522, 263] on link "Salir" at bounding box center [1526, 258] width 65 height 33
